Goal: Find specific page/section: Find specific page/section

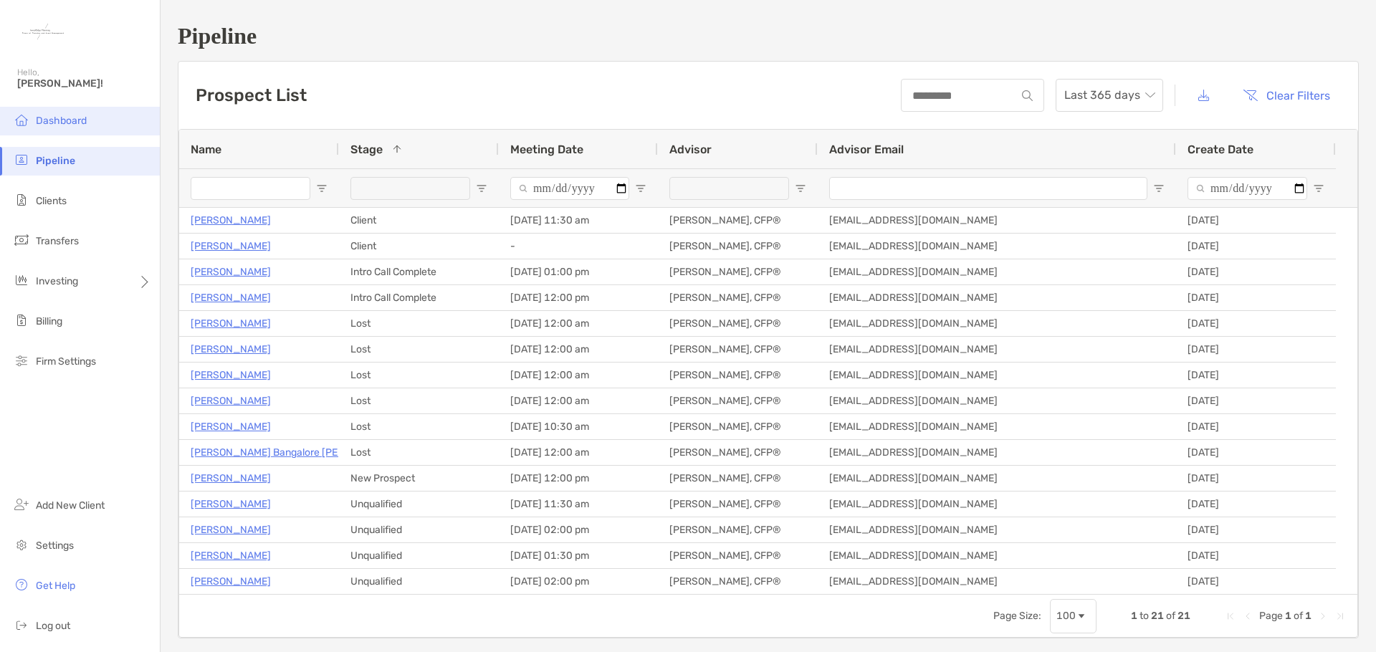
click at [54, 118] on span "Dashboard" at bounding box center [61, 121] width 51 height 12
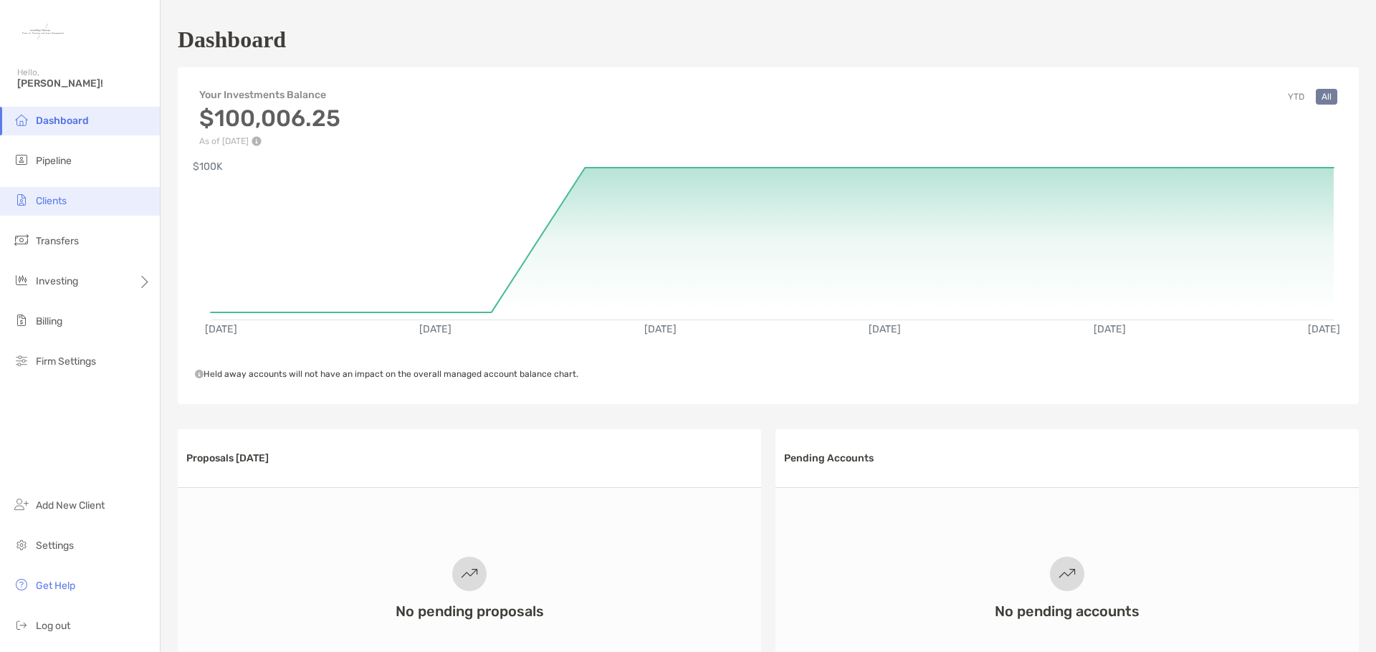
click at [60, 197] on span "Clients" at bounding box center [51, 201] width 31 height 12
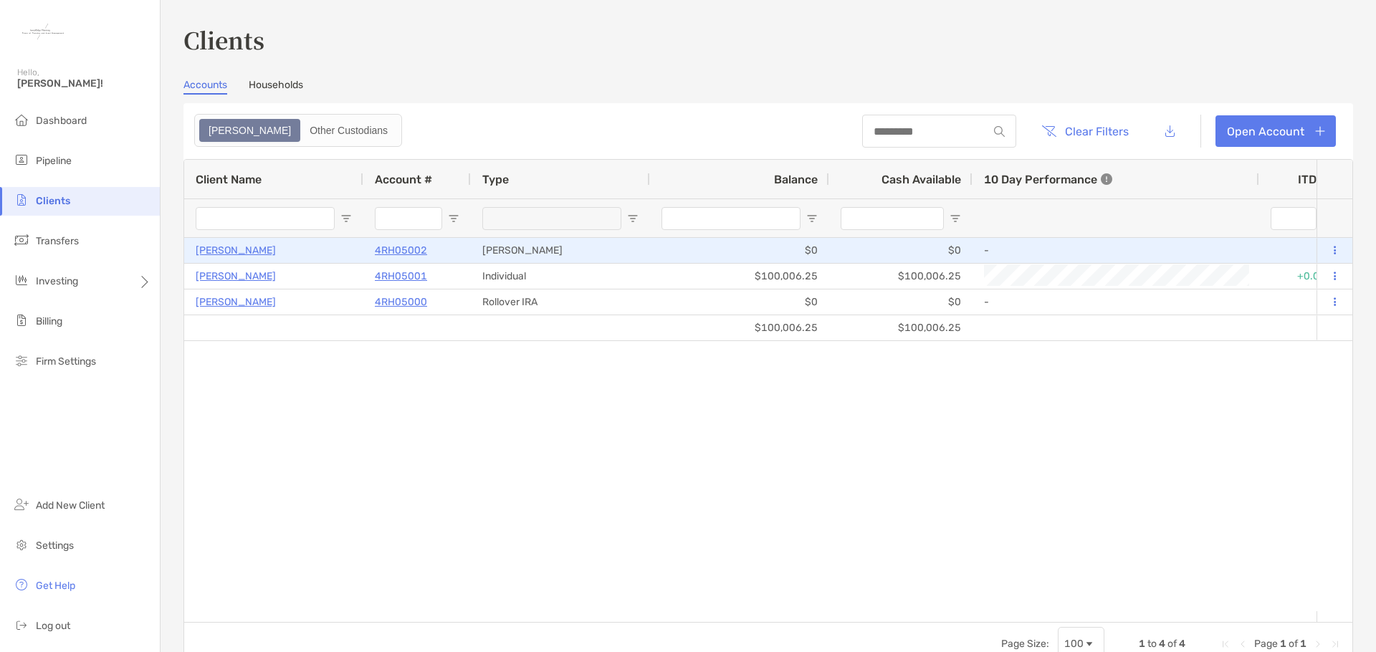
click at [240, 249] on p "[PERSON_NAME]" at bounding box center [236, 251] width 80 height 18
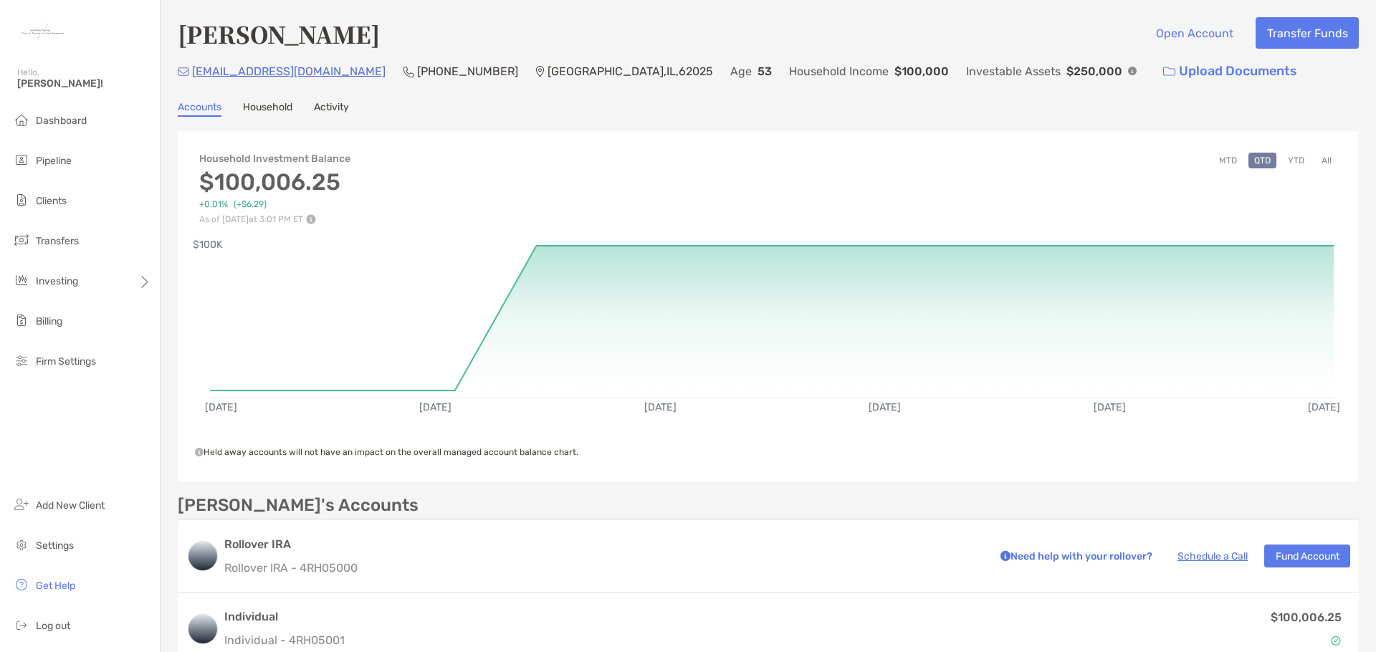
click at [270, 108] on link "Household" at bounding box center [267, 109] width 49 height 16
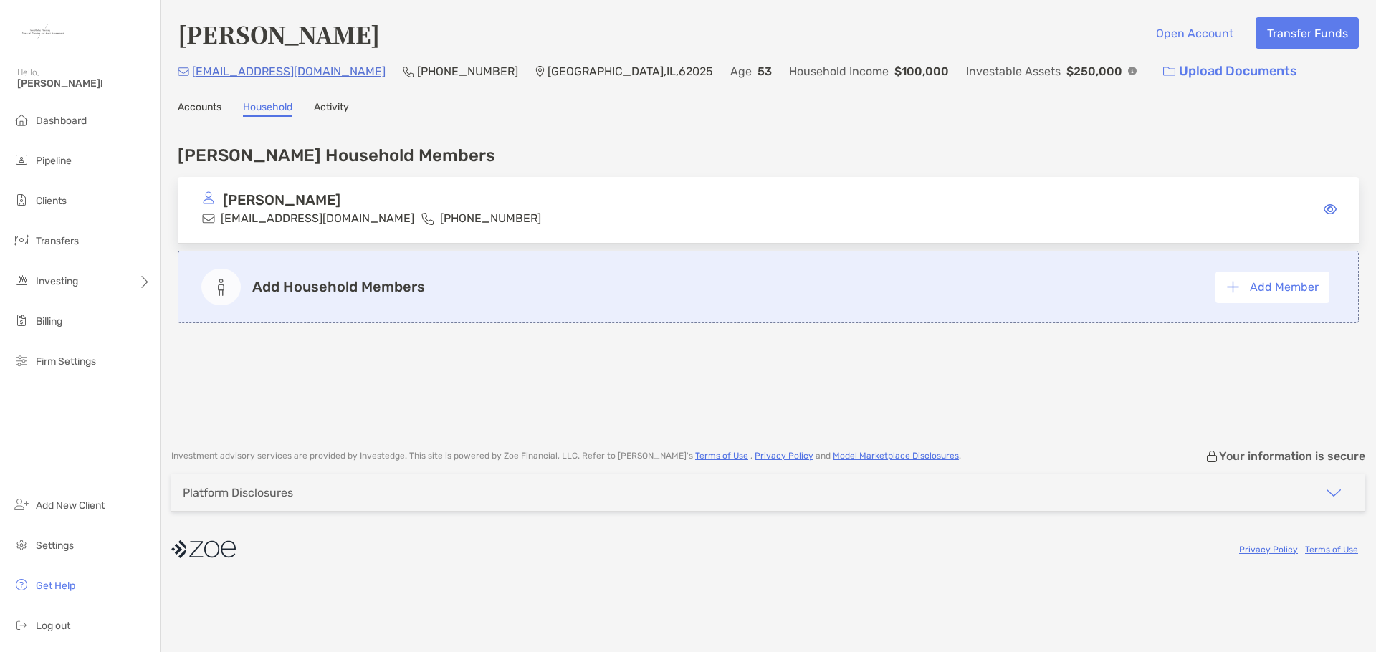
click at [215, 113] on link "Accounts" at bounding box center [200, 109] width 44 height 16
